Goal: Navigation & Orientation: Find specific page/section

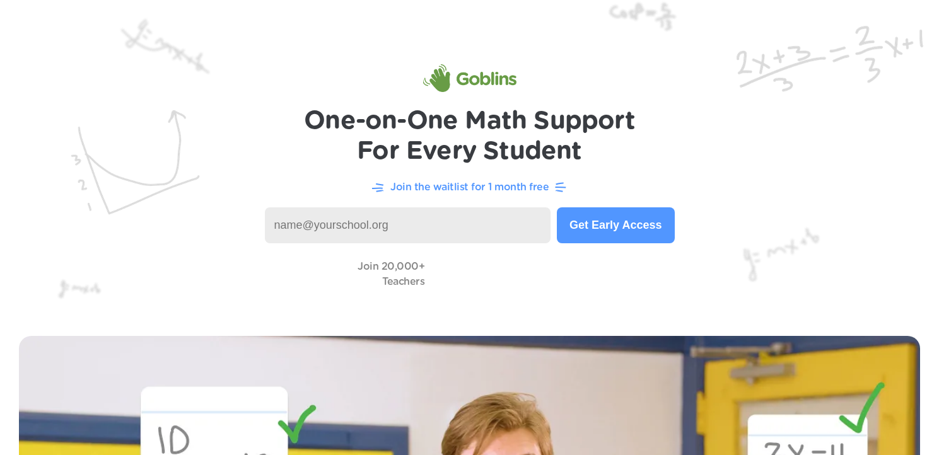
click at [242, 62] on img at bounding box center [469, 158] width 939 height 317
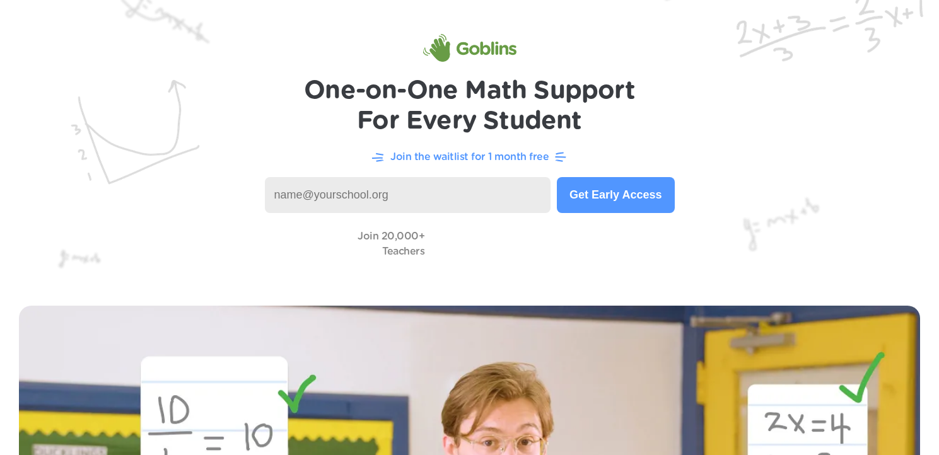
scroll to position [31, 0]
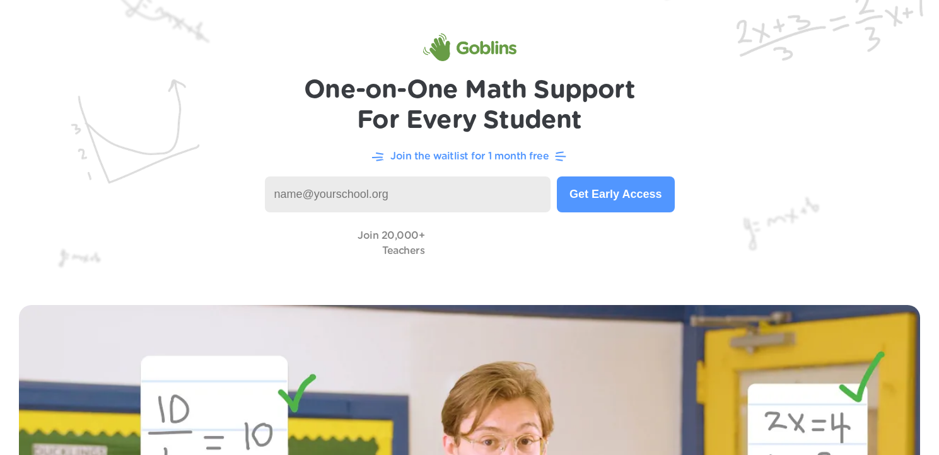
click at [53, 156] on div "Join the waitlist for 1 month free" at bounding box center [469, 156] width 888 height 16
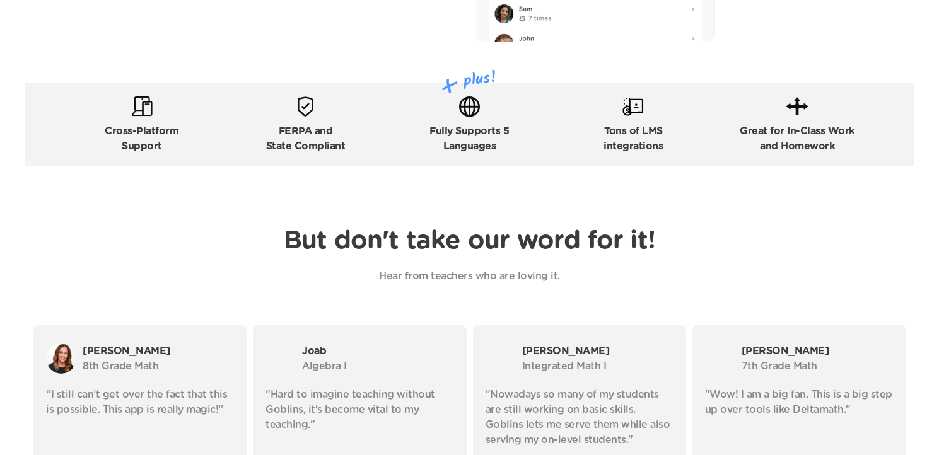
scroll to position [2018, 0]
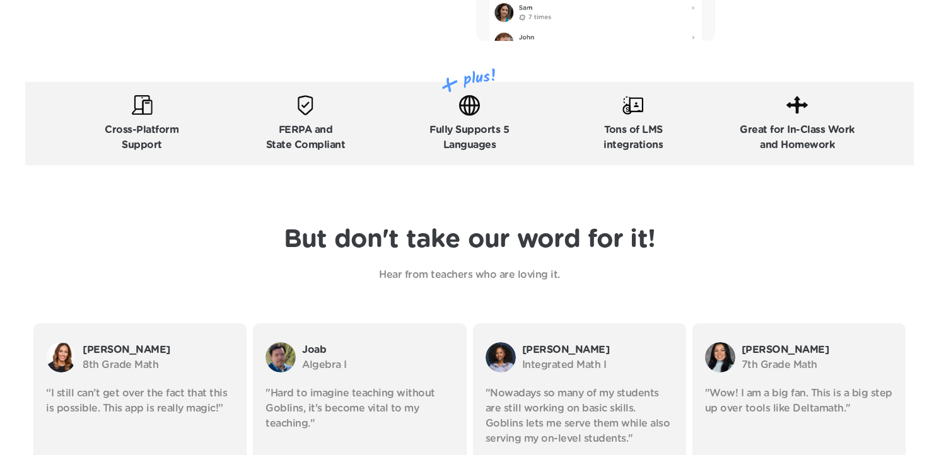
click at [12, 216] on header "But don't take our word for it! Hear from teachers who are loving it. [PERSON_N…" at bounding box center [469, 430] width 939 height 480
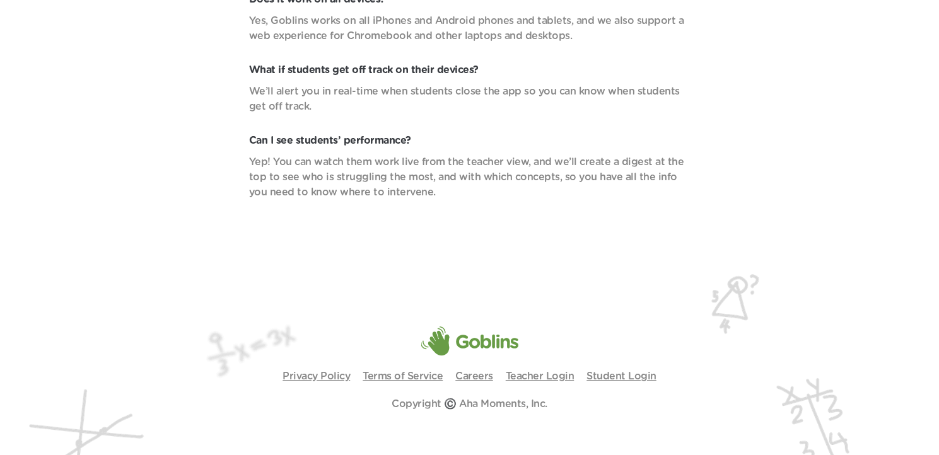
scroll to position [4570, 0]
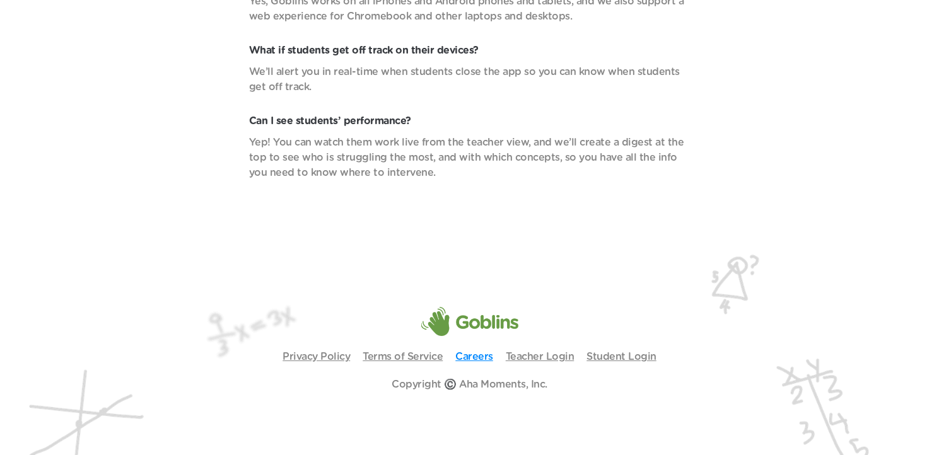
click at [474, 355] on link "Careers" at bounding box center [474, 357] width 38 height 10
click at [427, 141] on p "Yep! You can watch them work live from the teacher view, and we’ll create a dig…" at bounding box center [469, 157] width 441 height 45
click at [418, 141] on p "Yep! You can watch them work live from the teacher view, and we’ll create a dig…" at bounding box center [469, 157] width 441 height 45
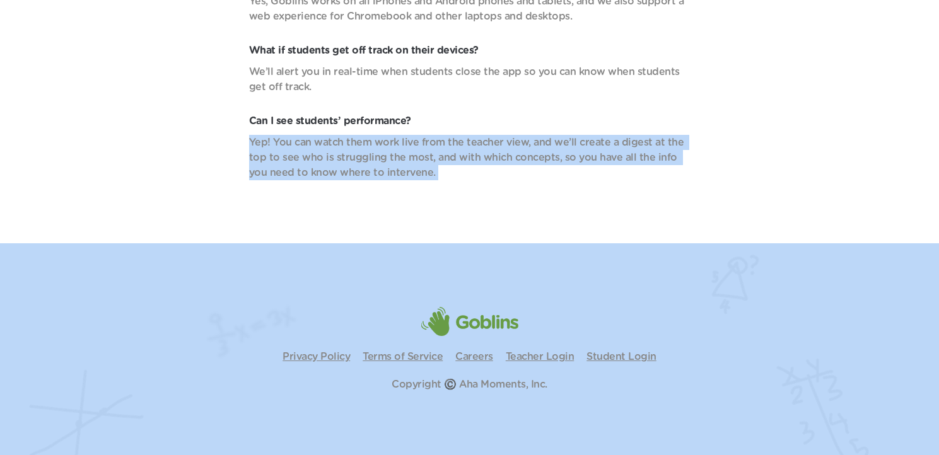
click at [418, 141] on p "Yep! You can watch them work live from the teacher view, and we’ll create a dig…" at bounding box center [469, 157] width 441 height 45
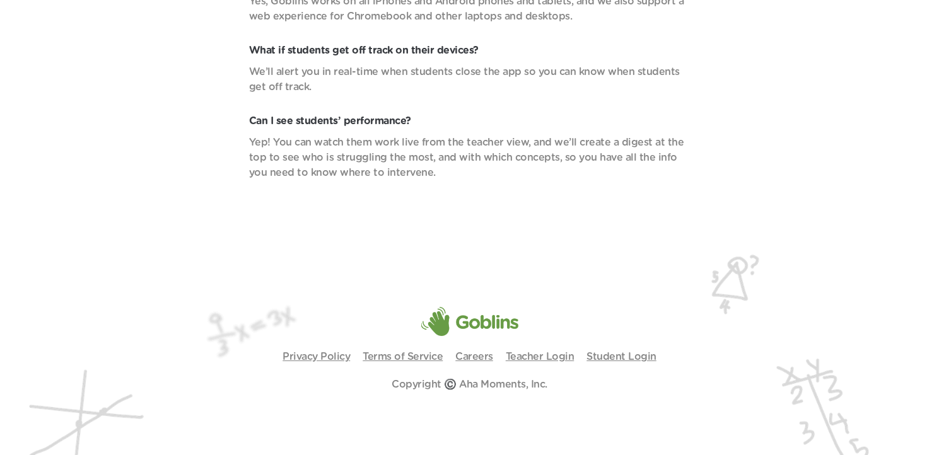
click at [440, 140] on p "Yep! You can watch them work live from the teacher view, and we’ll create a dig…" at bounding box center [469, 157] width 441 height 45
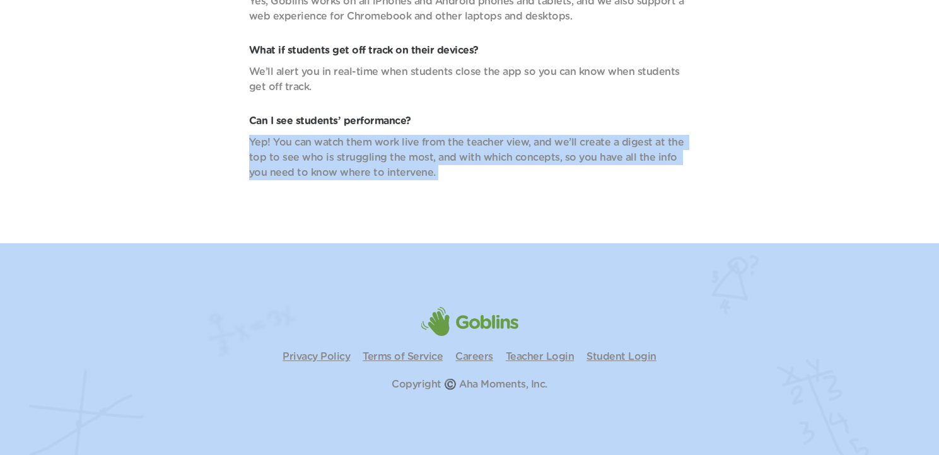
click at [440, 140] on p "Yep! You can watch them work live from the teacher view, and we’ll create a dig…" at bounding box center [469, 157] width 441 height 45
